Goal: Task Accomplishment & Management: Manage account settings

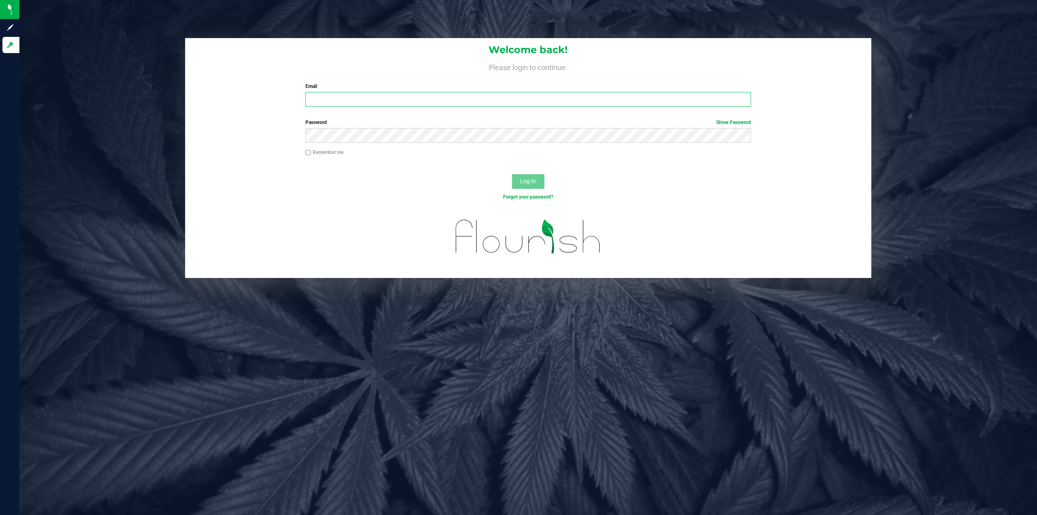
click at [362, 94] on input "Email" at bounding box center [527, 99] width 445 height 15
type input "[EMAIL_ADDRESS][DOMAIN_NAME]"
click at [512, 174] on button "Log In" at bounding box center [528, 181] width 32 height 15
click at [380, 99] on input "Email" at bounding box center [527, 99] width 445 height 15
type input "[EMAIL_ADDRESS][DOMAIN_NAME]"
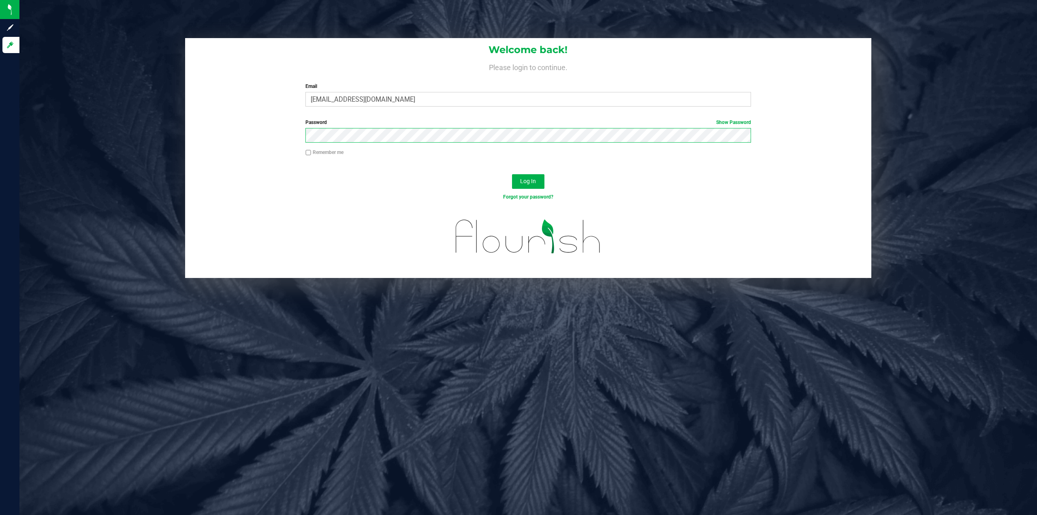
click at [512, 174] on button "Log In" at bounding box center [528, 181] width 32 height 15
